Goal: Find specific page/section: Find specific page/section

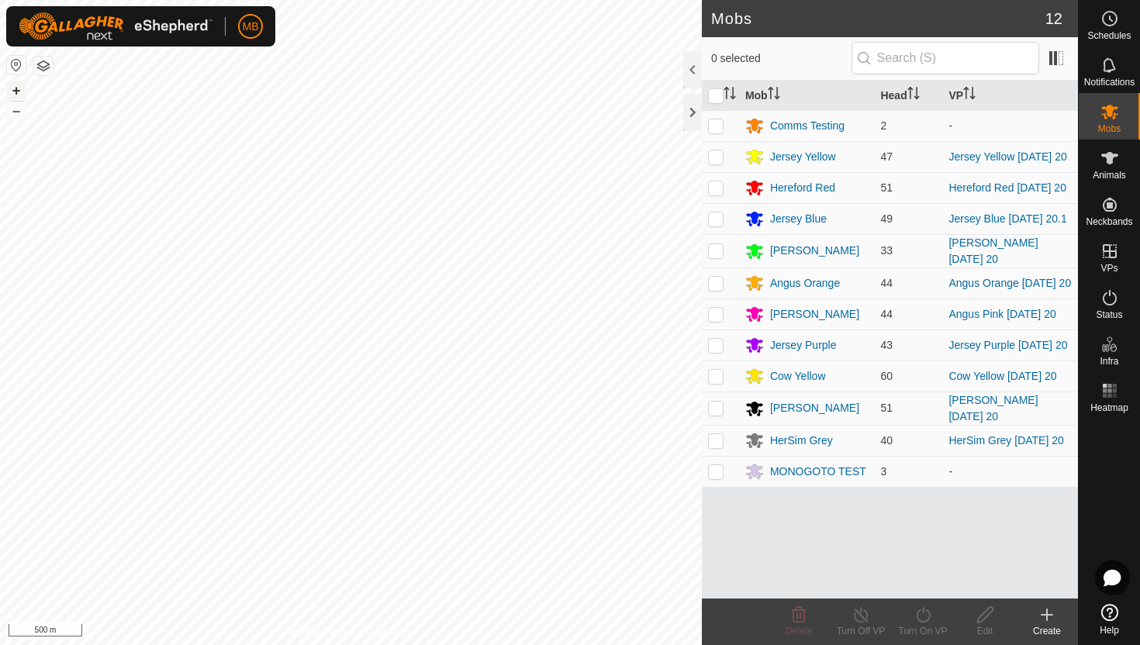
click at [16, 85] on button "+" at bounding box center [16, 90] width 19 height 19
click at [15, 96] on button "+" at bounding box center [16, 90] width 19 height 19
click at [1103, 298] on icon at bounding box center [1110, 298] width 14 height 16
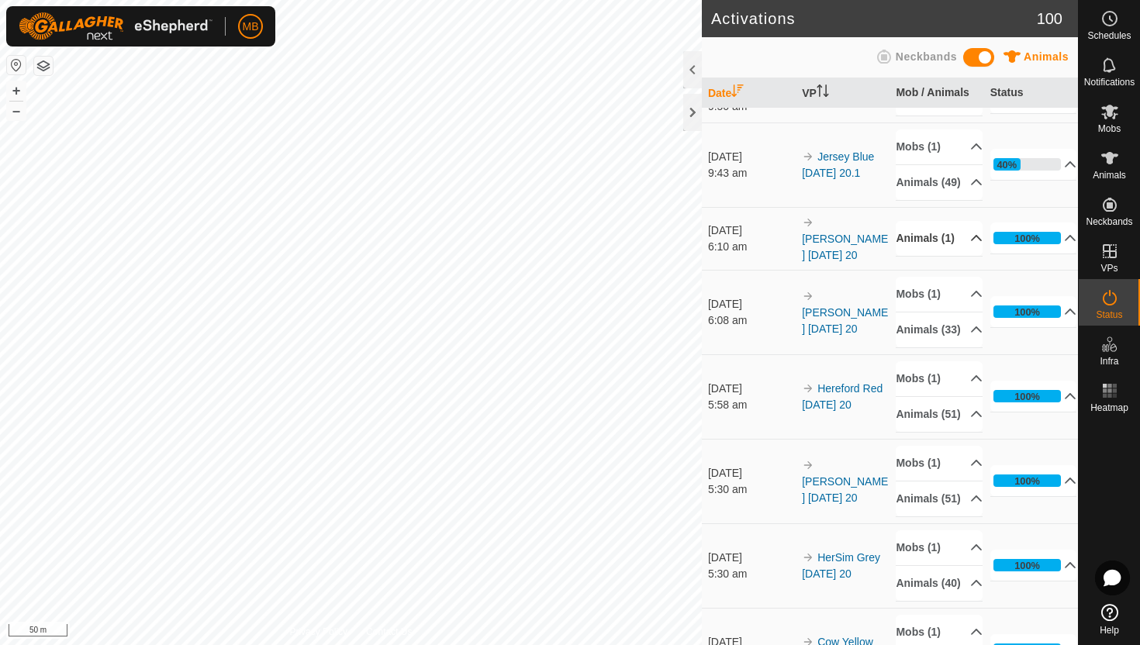
scroll to position [377, 0]
click at [966, 347] on p-accordion-header "Animals (33)" at bounding box center [939, 329] width 87 height 35
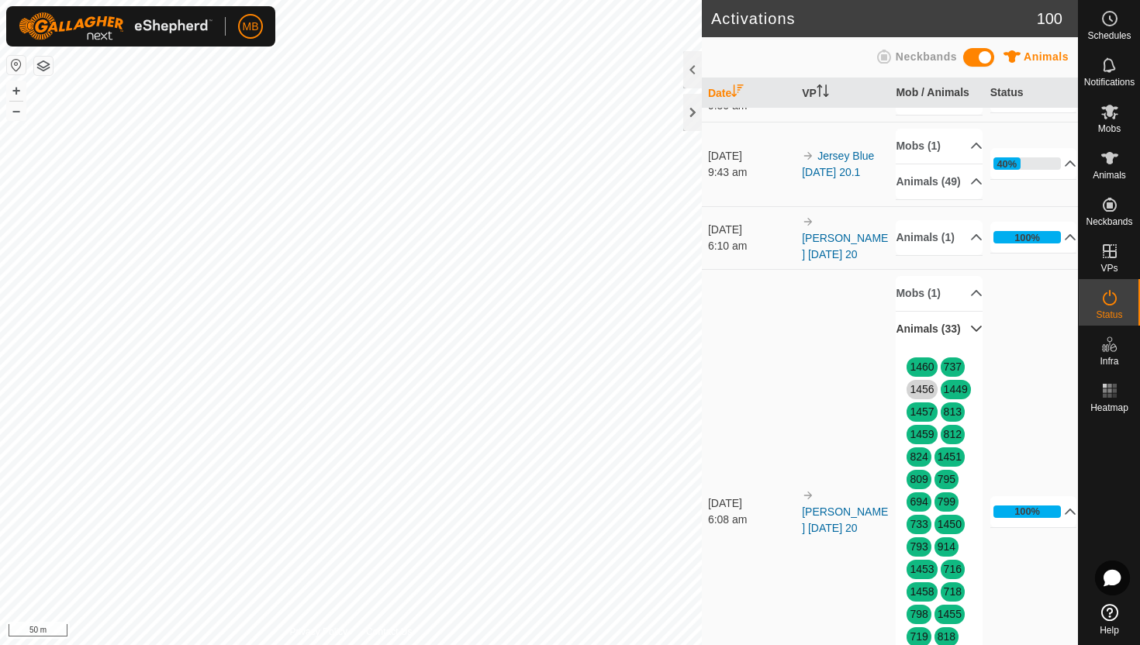
click at [966, 347] on p-accordion-header "Animals (33)" at bounding box center [939, 329] width 87 height 35
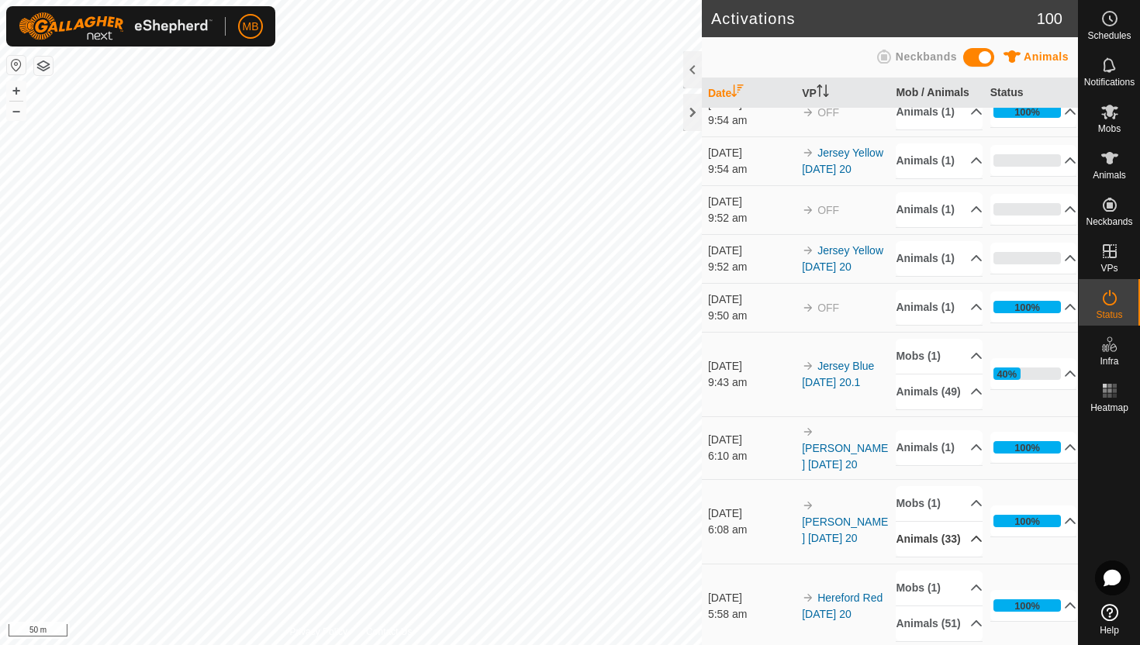
scroll to position [0, 0]
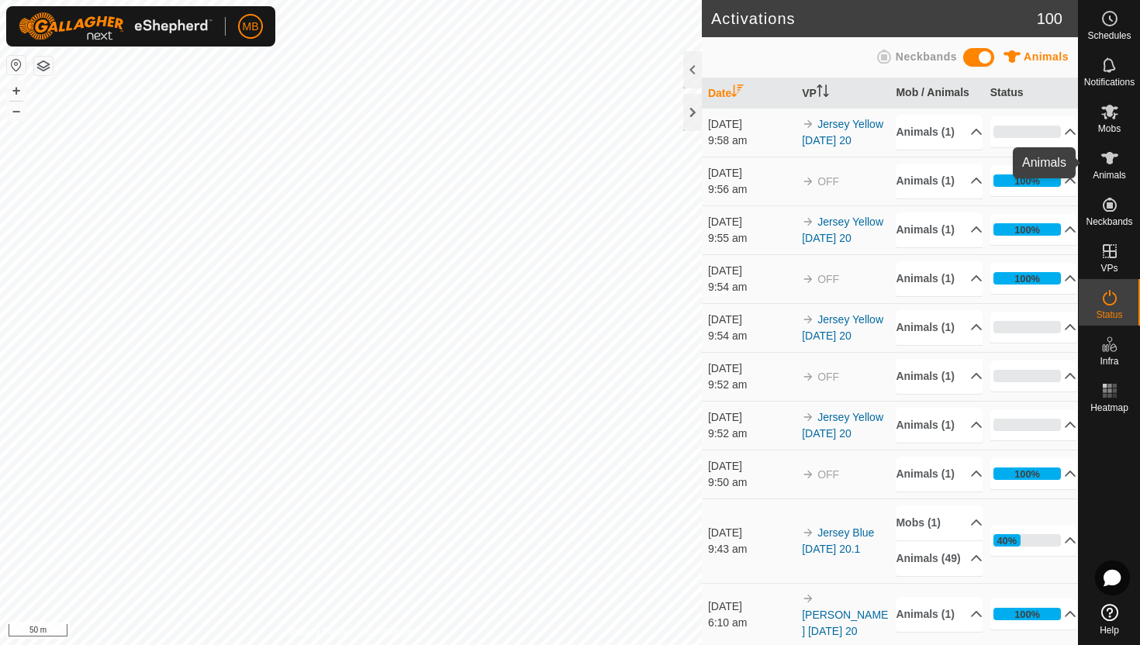
click at [1113, 161] on icon at bounding box center [1109, 158] width 19 height 19
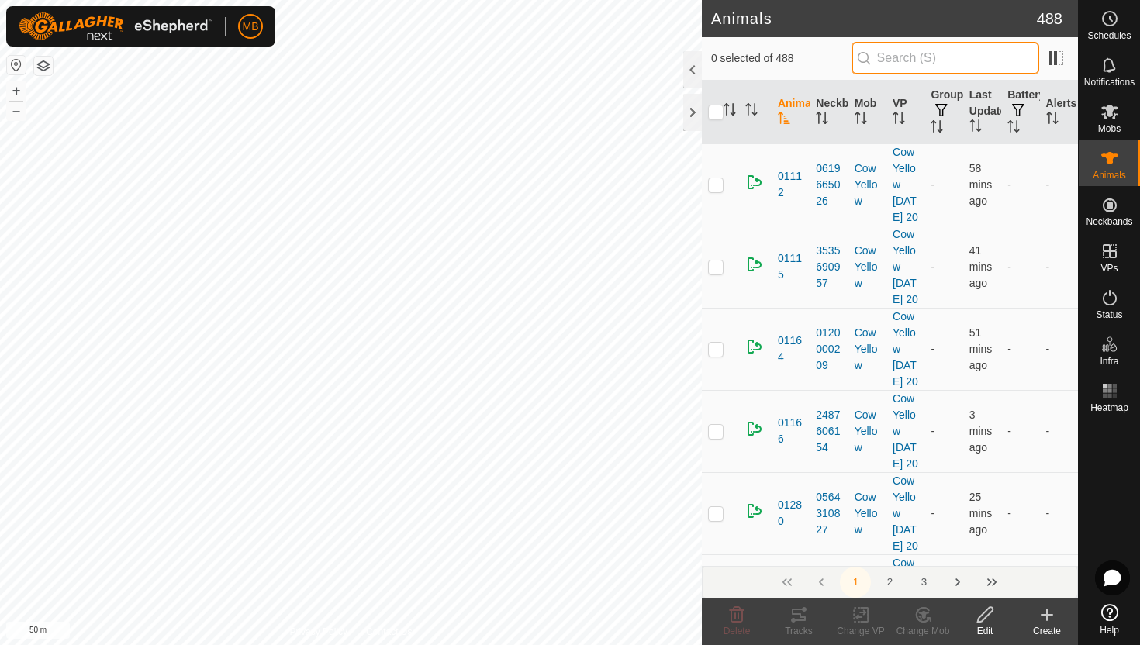
click at [949, 57] on input "text" at bounding box center [945, 58] width 188 height 33
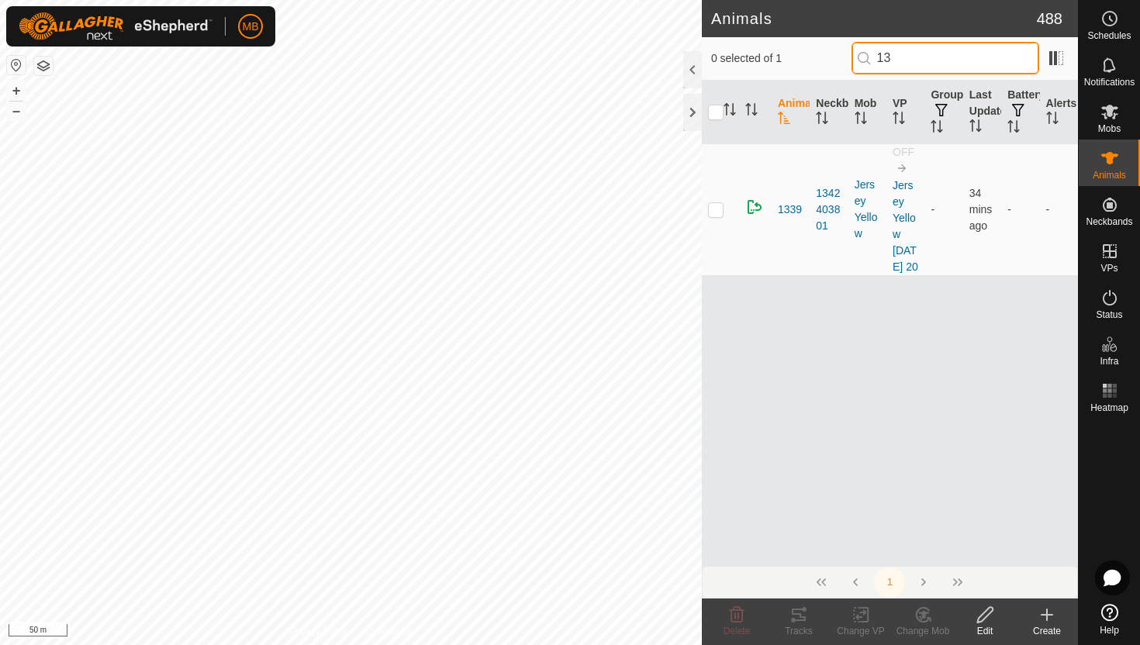
type input "1"
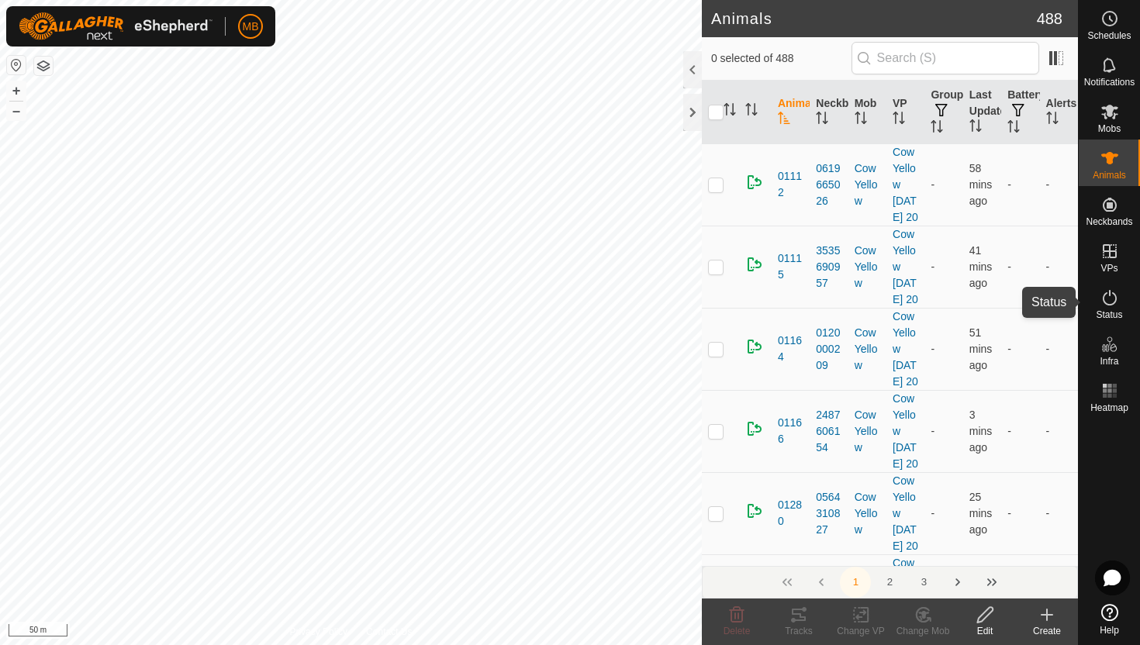
click at [1110, 300] on icon at bounding box center [1109, 297] width 19 height 19
